Goal: Information Seeking & Learning: Learn about a topic

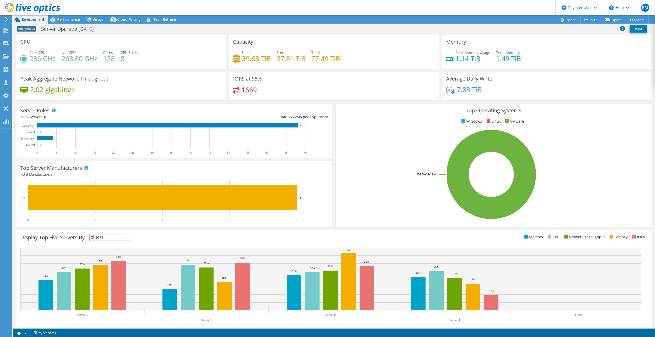
select select "USD"
drag, startPoint x: 29, startPoint y: 58, endPoint x: 95, endPoint y: 57, distance: 66.2
click at [95, 57] on div "Peak CPU 236 GHz Net CPU 268.80 GHz Cores 128 CPU Sockets 8" at bounding box center [120, 58] width 201 height 17
click at [75, 59] on h4 "268.80 GHz" at bounding box center [80, 59] width 36 height 6
click at [49, 59] on h4 "236 GHz" at bounding box center [42, 59] width 26 height 6
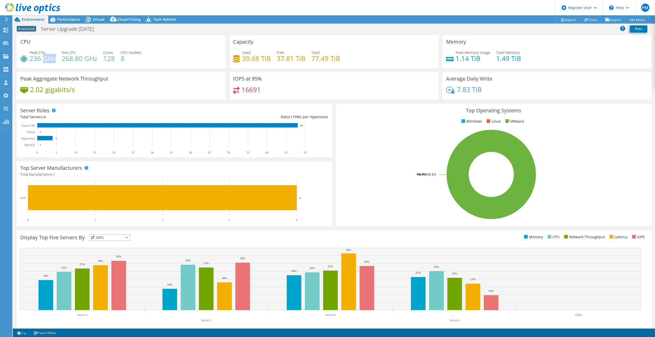
click at [49, 59] on h4 "236 GHz" at bounding box center [42, 59] width 26 height 6
drag, startPoint x: 49, startPoint y: 59, endPoint x: 36, endPoint y: 60, distance: 12.6
click at [36, 60] on h4 "236 GHz" at bounding box center [42, 59] width 26 height 6
drag, startPoint x: 36, startPoint y: 60, endPoint x: 111, endPoint y: 59, distance: 74.4
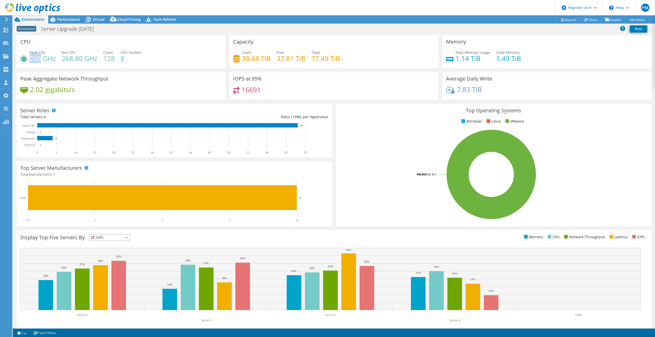
click at [111, 59] on h4 "128" at bounding box center [109, 59] width 12 height 6
drag, startPoint x: 111, startPoint y: 59, endPoint x: 122, endPoint y: 60, distance: 11.8
click at [122, 60] on h4 "8" at bounding box center [131, 59] width 21 height 6
click at [104, 59] on h4 "128" at bounding box center [109, 59] width 12 height 6
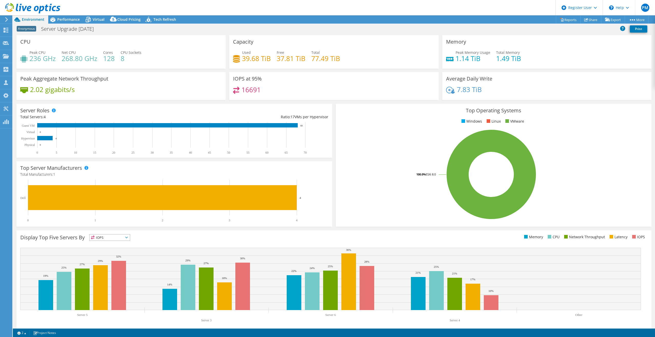
click at [36, 59] on h4 "236 GHz" at bounding box center [42, 59] width 26 height 6
drag, startPoint x: 244, startPoint y: 55, endPoint x: 330, endPoint y: 56, distance: 85.9
click at [330, 56] on div "Used 39.68 TiB Free 37.81 TiB Total 77.49 TiB" at bounding box center [333, 58] width 201 height 17
click at [43, 92] on h4 "2.02 gigabits/s" at bounding box center [52, 90] width 45 height 6
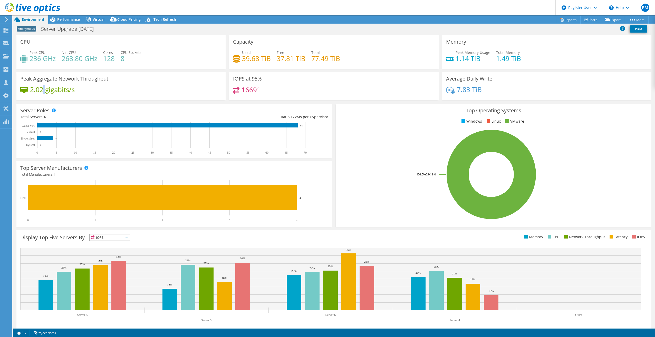
click at [43, 92] on h4 "2.02 gigabits/s" at bounding box center [52, 90] width 45 height 6
click at [466, 60] on h4 "1.14 TiB" at bounding box center [472, 59] width 35 height 6
click at [475, 60] on h4 "1.14 TiB" at bounding box center [472, 59] width 35 height 6
click at [460, 58] on h4 "1.14 TiB" at bounding box center [472, 59] width 35 height 6
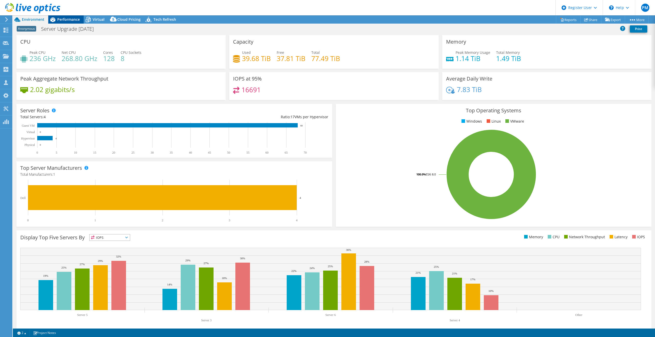
click at [62, 19] on span "Performance" at bounding box center [68, 19] width 23 height 5
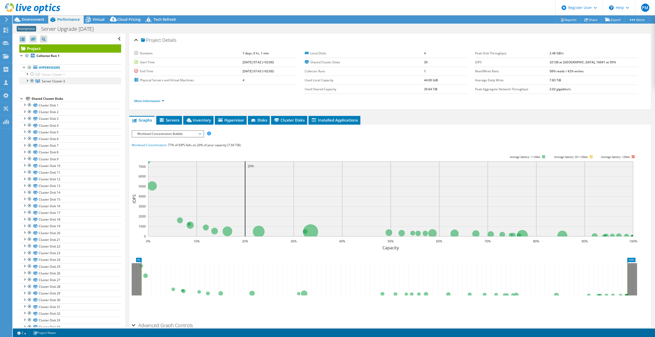
click at [26, 80] on div at bounding box center [26, 80] width 5 height 5
click at [28, 75] on div at bounding box center [26, 73] width 5 height 5
click at [40, 21] on span "Environment" at bounding box center [33, 19] width 23 height 5
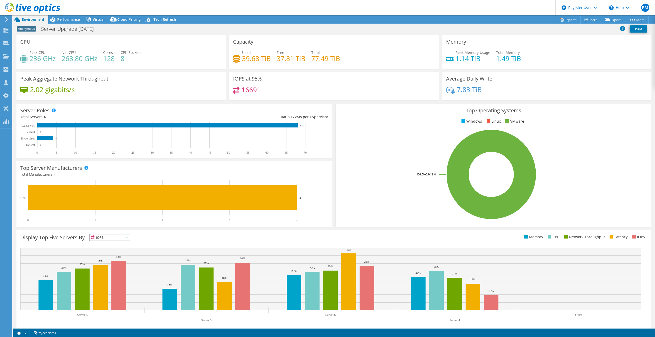
click at [34, 60] on h4 "236 GHz" at bounding box center [42, 59] width 26 height 6
click at [311, 59] on h4 "77.49 TiB" at bounding box center [325, 59] width 29 height 6
